Goal: Find specific page/section: Find specific page/section

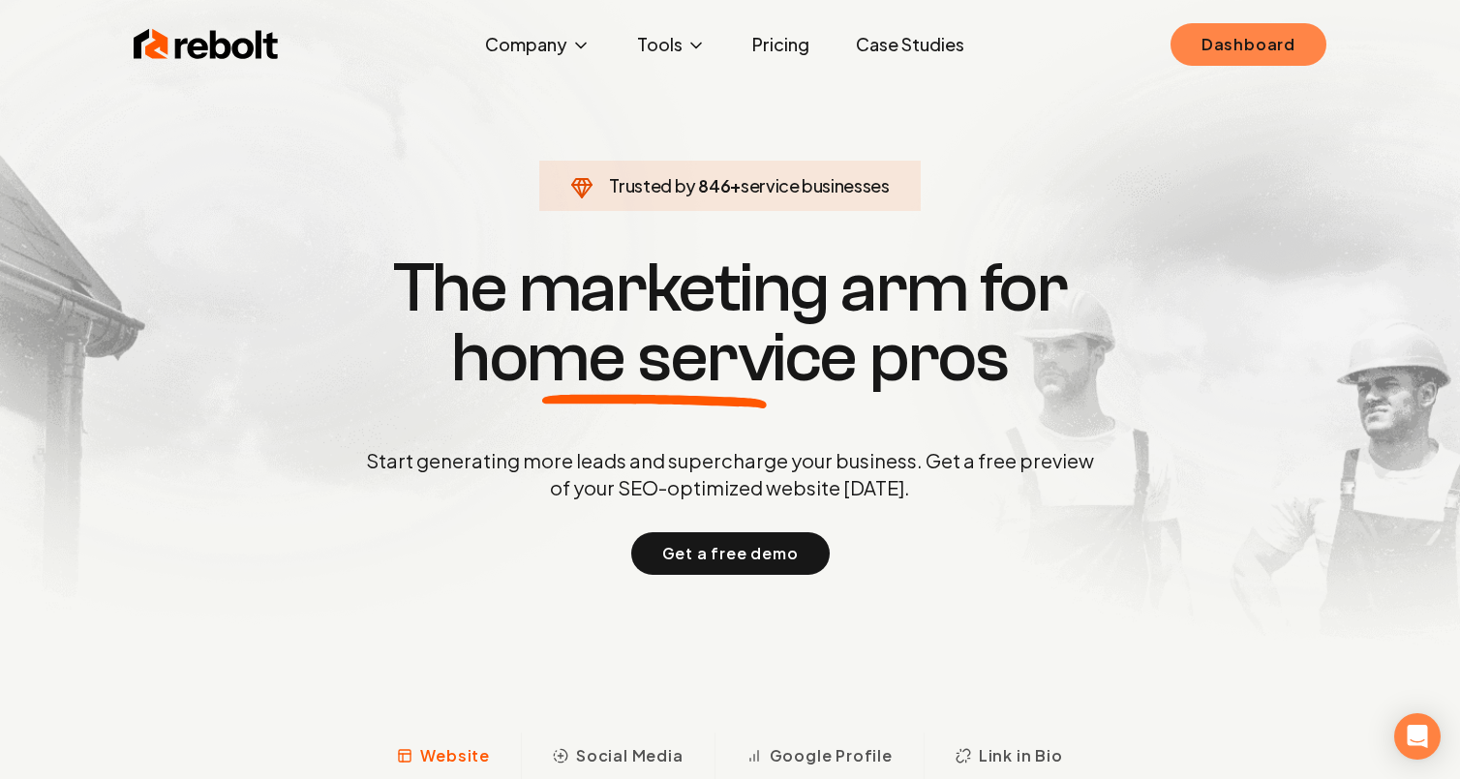
click at [1222, 40] on link "Dashboard" at bounding box center [1248, 44] width 156 height 43
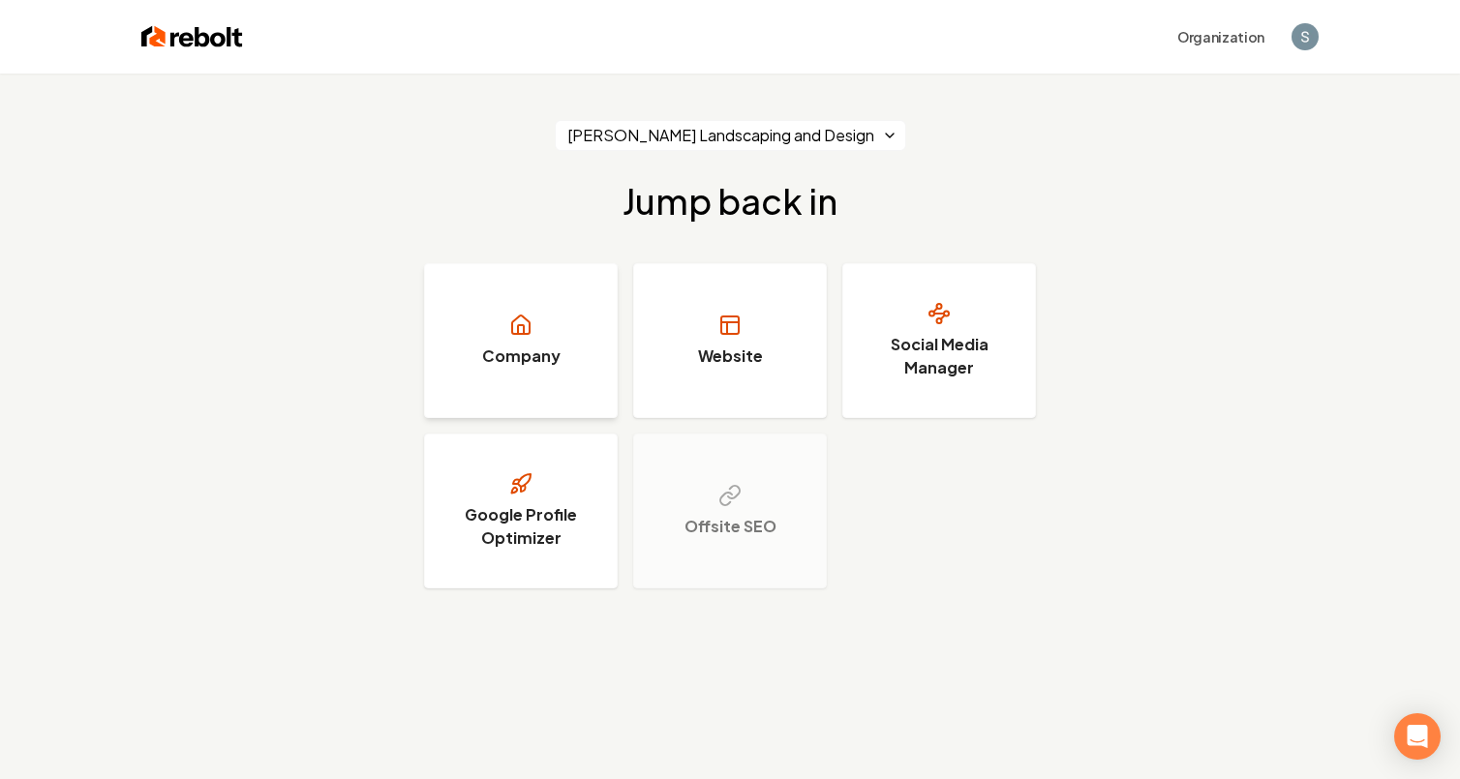
click at [545, 327] on link "Company" at bounding box center [521, 340] width 194 height 155
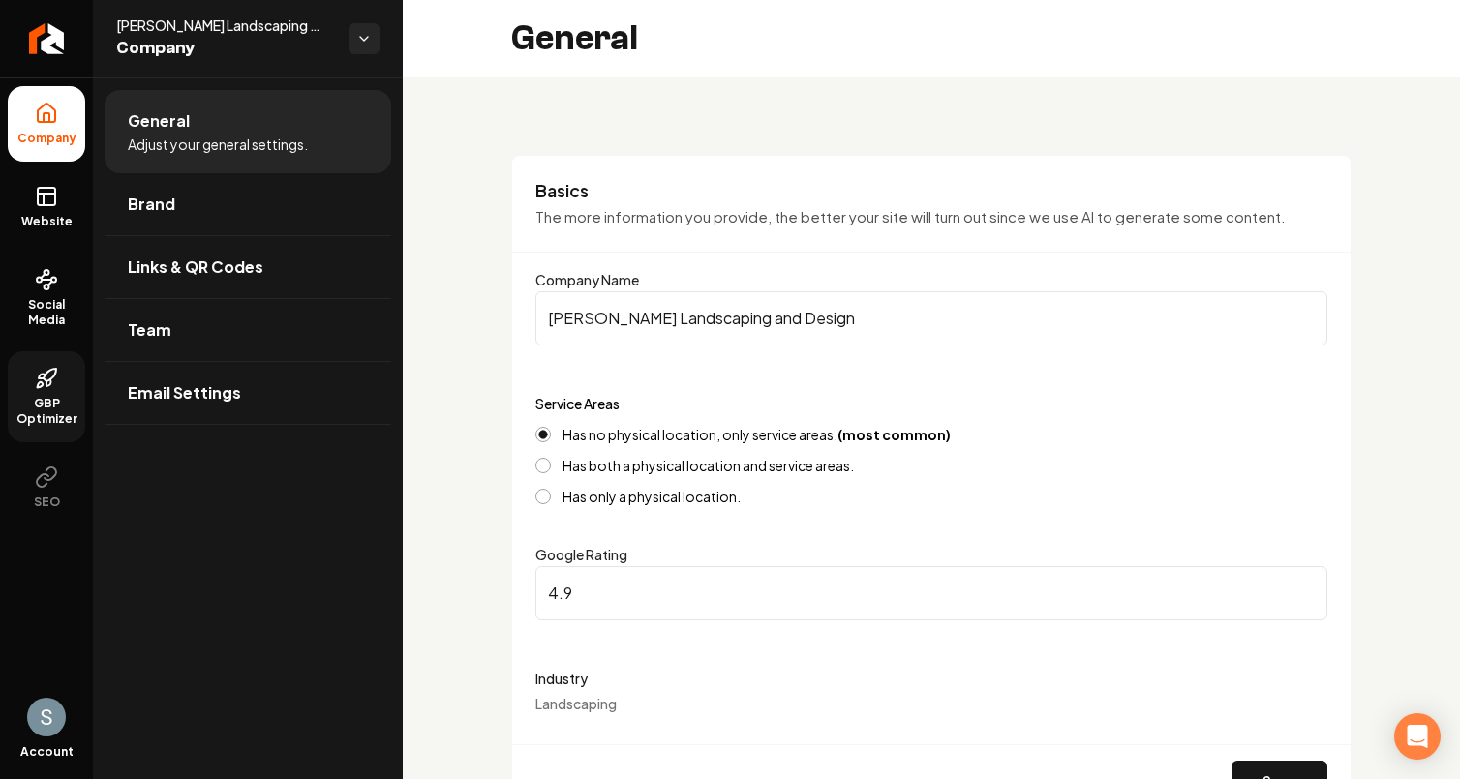
click at [38, 386] on icon at bounding box center [41, 385] width 6 height 6
